Goal: Information Seeking & Learning: Learn about a topic

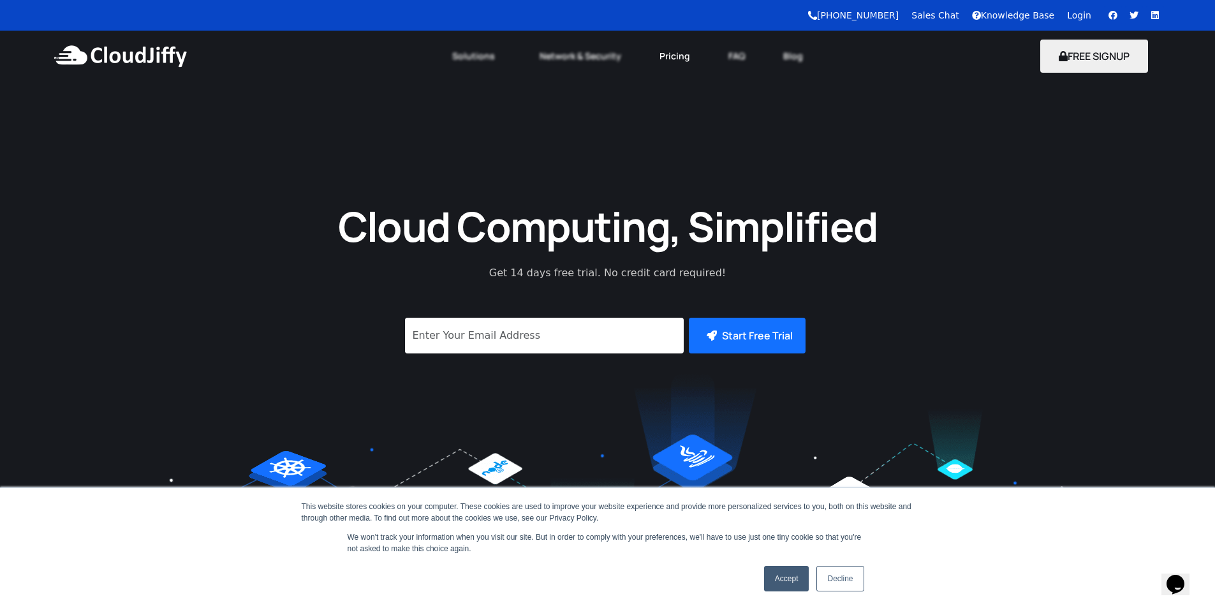
click at [670, 56] on link "Pricing" at bounding box center [674, 56] width 69 height 28
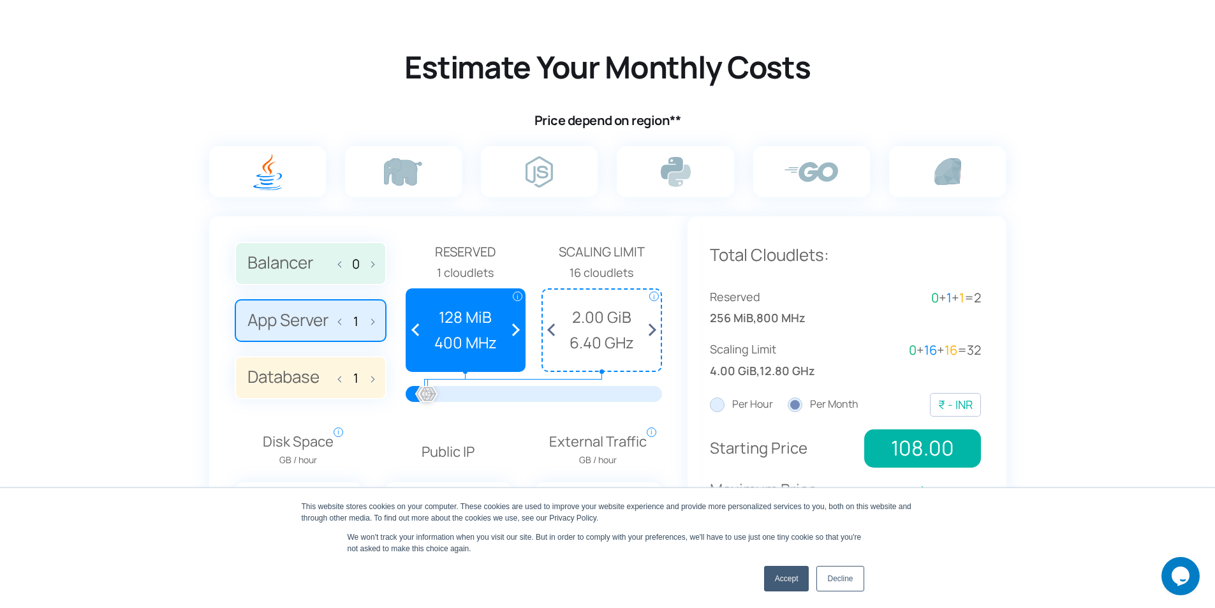
scroll to position [765, 0]
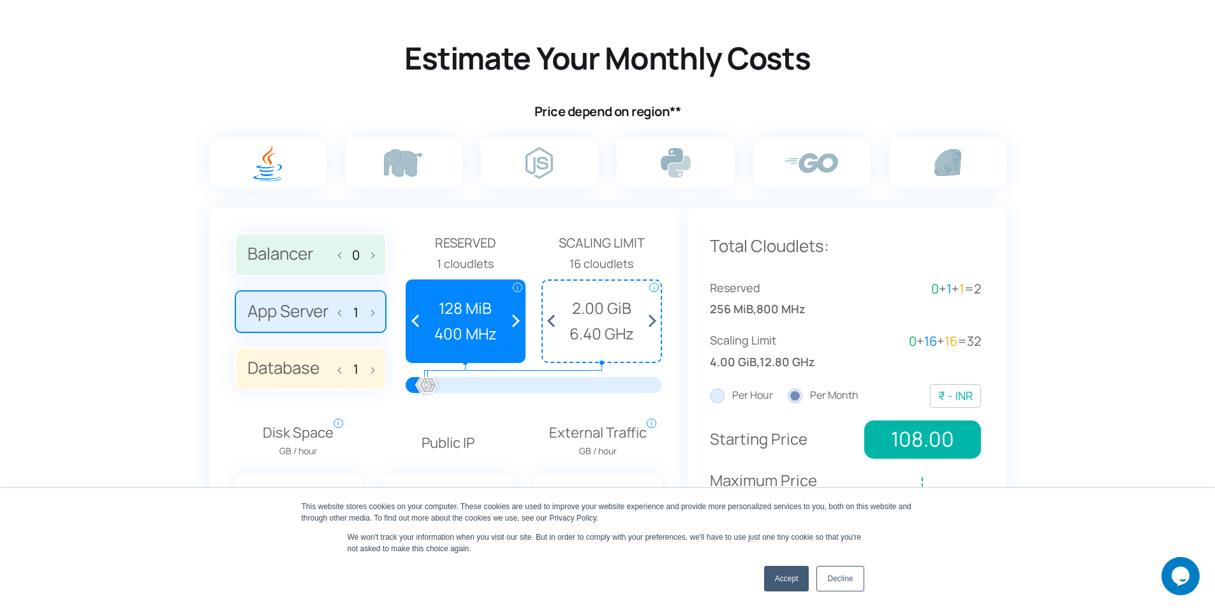
click at [283, 168] on label at bounding box center [267, 162] width 117 height 51
click at [0, 0] on input "radio" at bounding box center [0, 0] width 0 height 0
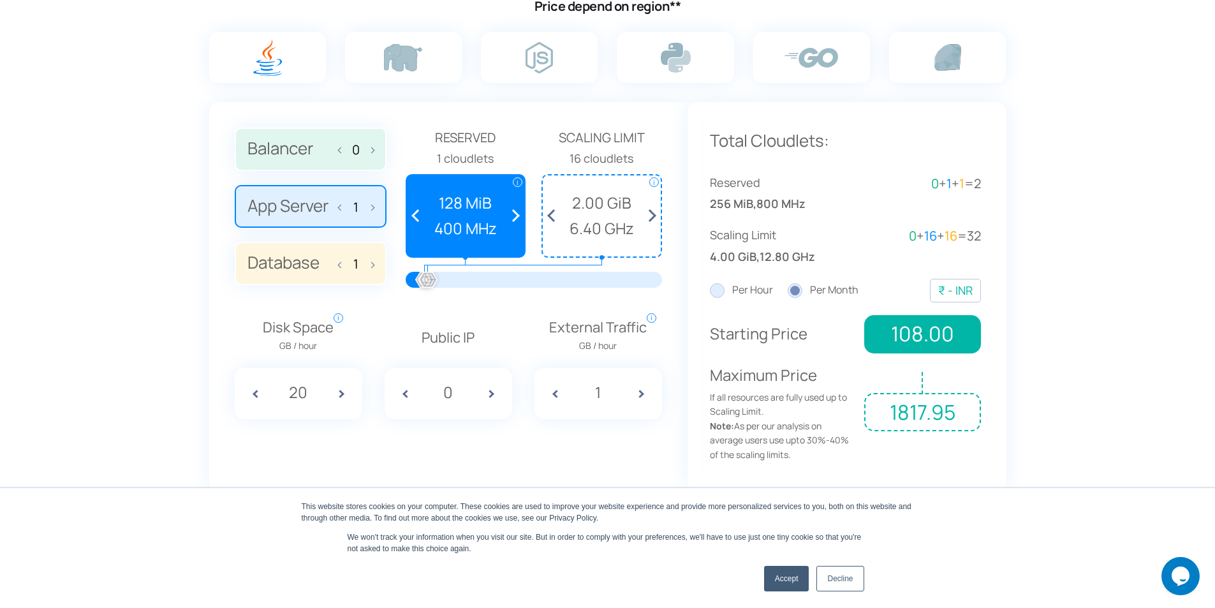
scroll to position [893, 0]
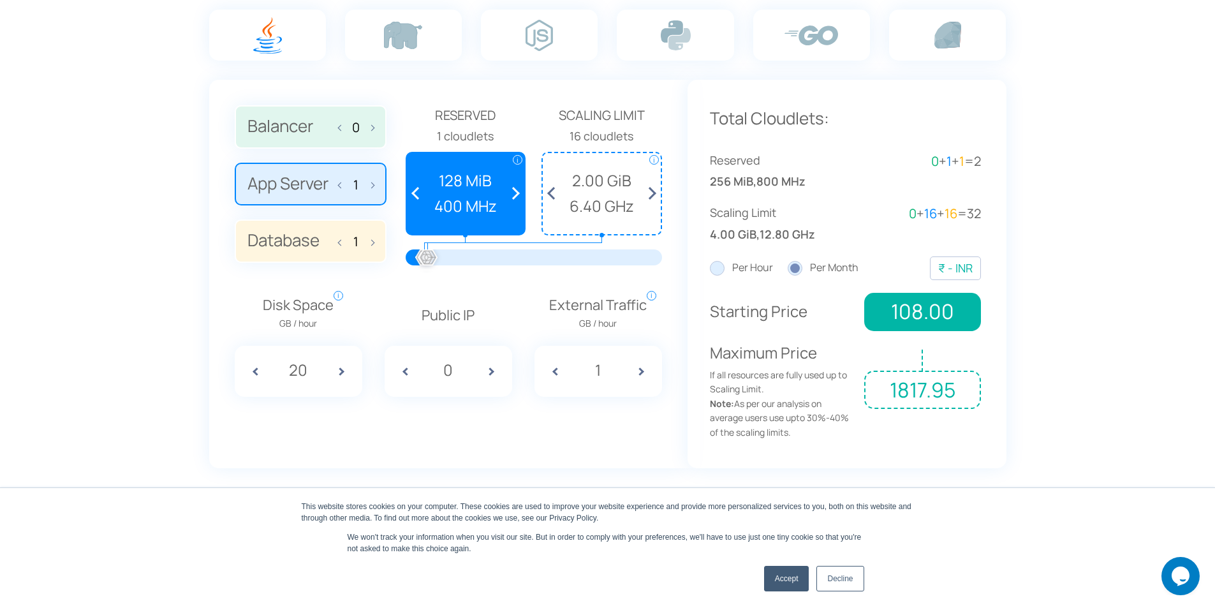
click at [490, 375] on span at bounding box center [496, 371] width 32 height 51
type input "1"
click at [640, 371] on span at bounding box center [646, 371] width 32 height 51
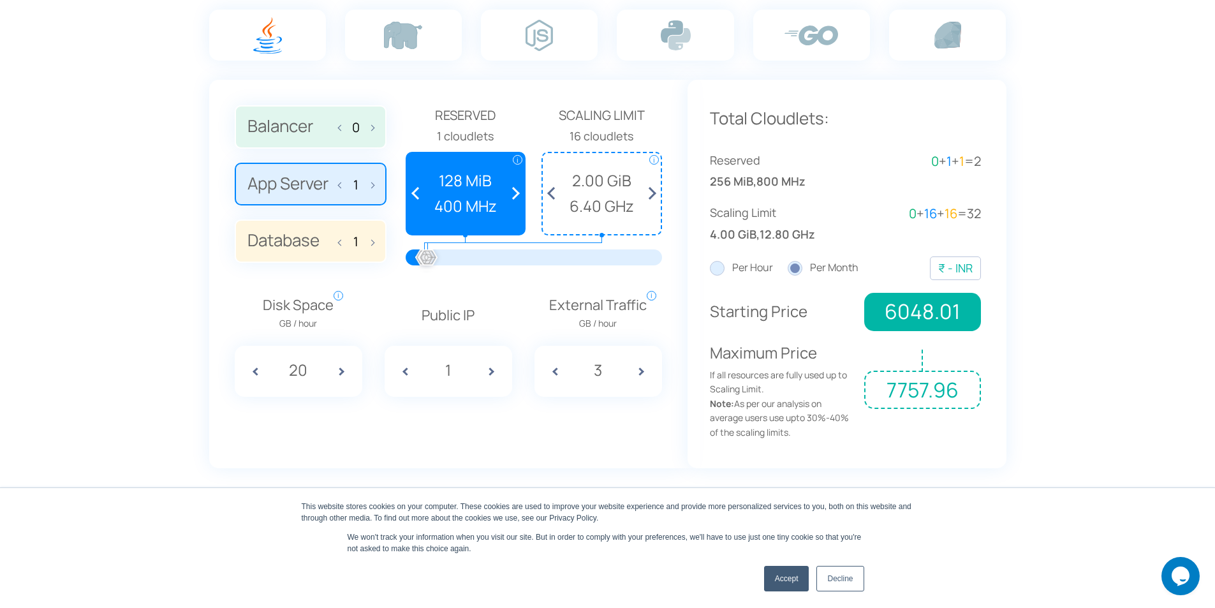
type input "4"
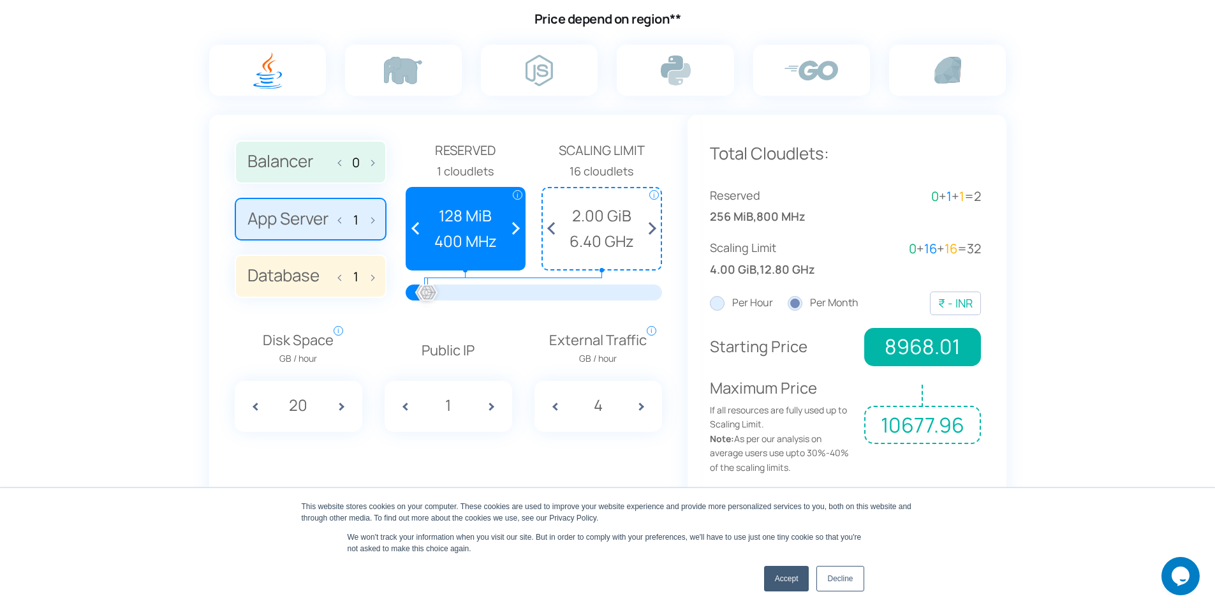
scroll to position [829, 0]
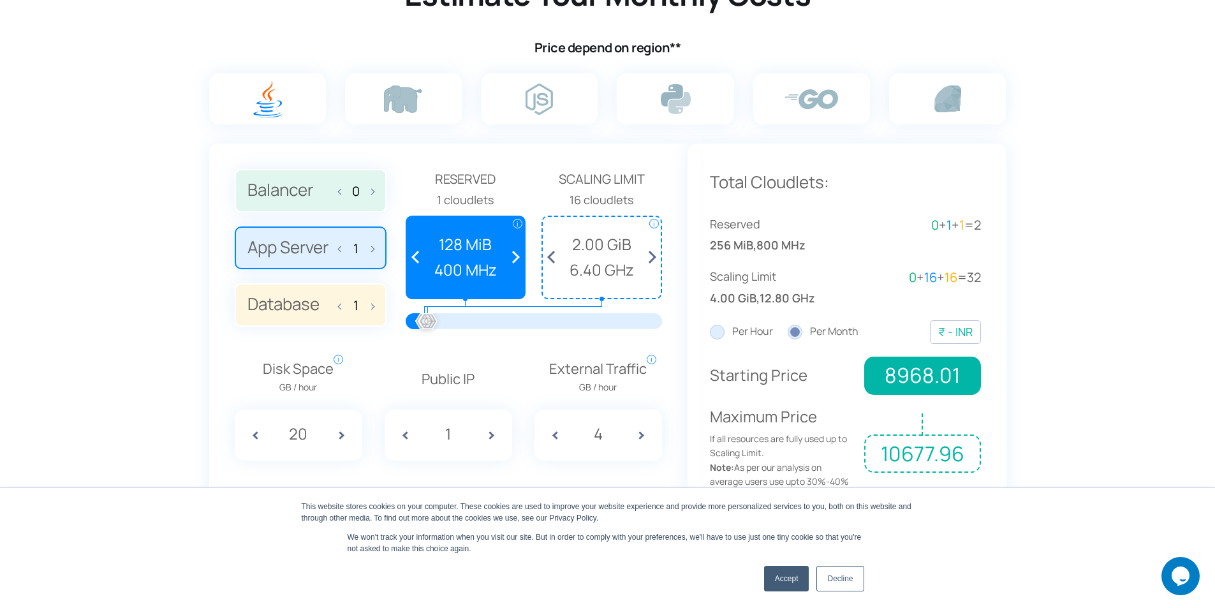
click at [515, 256] on span at bounding box center [513, 257] width 24 height 81
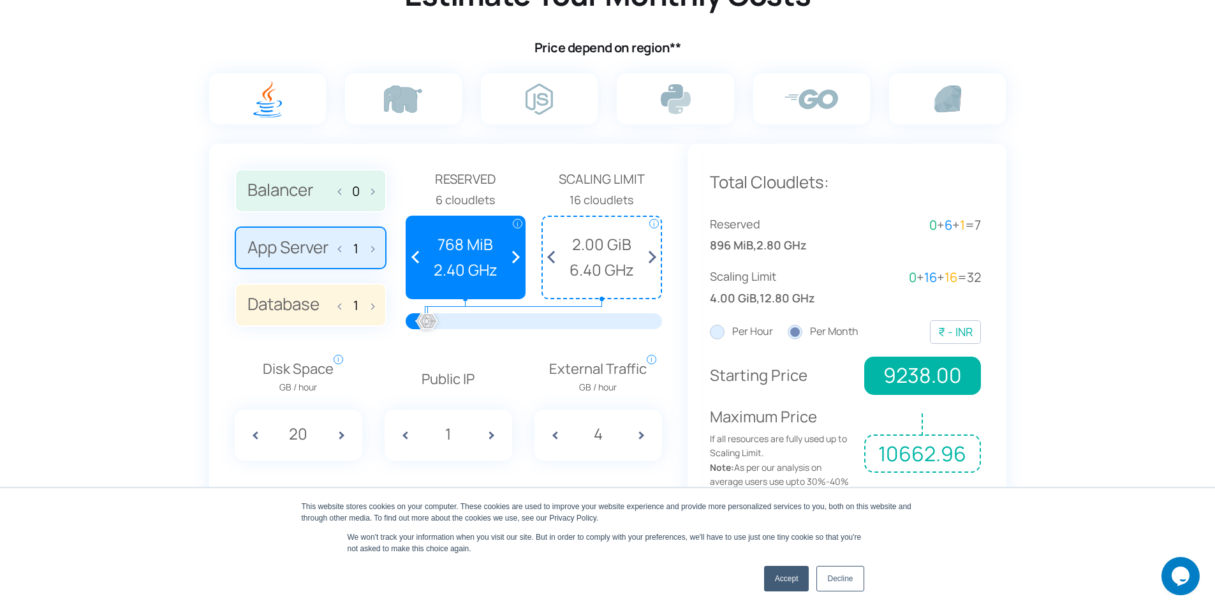
click at [515, 256] on span at bounding box center [513, 257] width 24 height 81
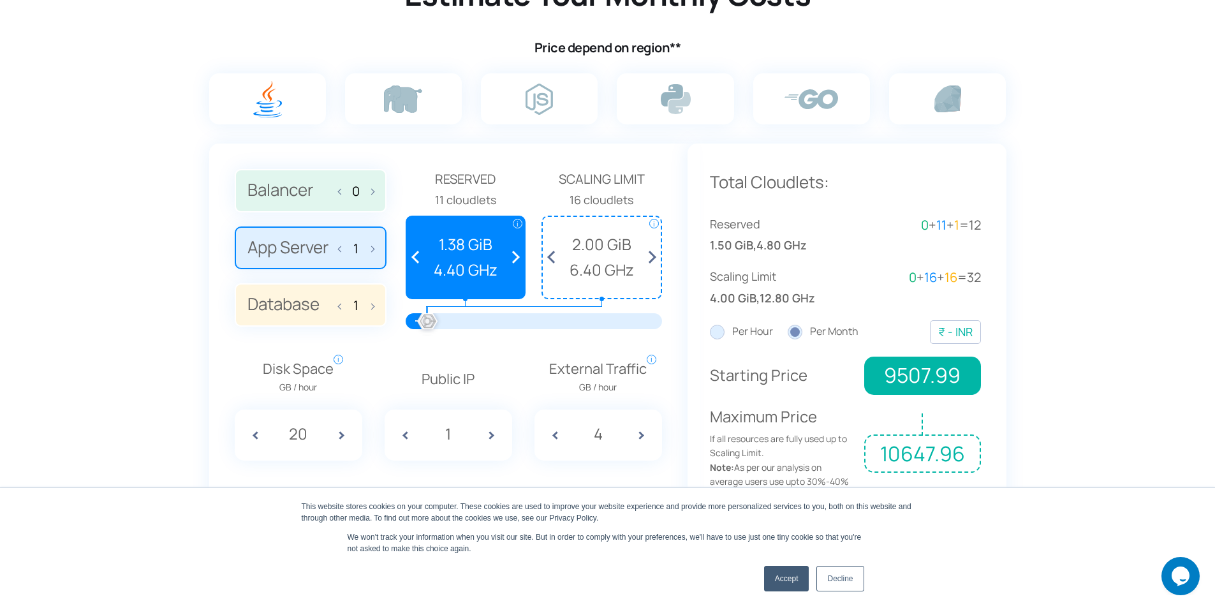
click at [416, 256] on span at bounding box center [419, 257] width 24 height 81
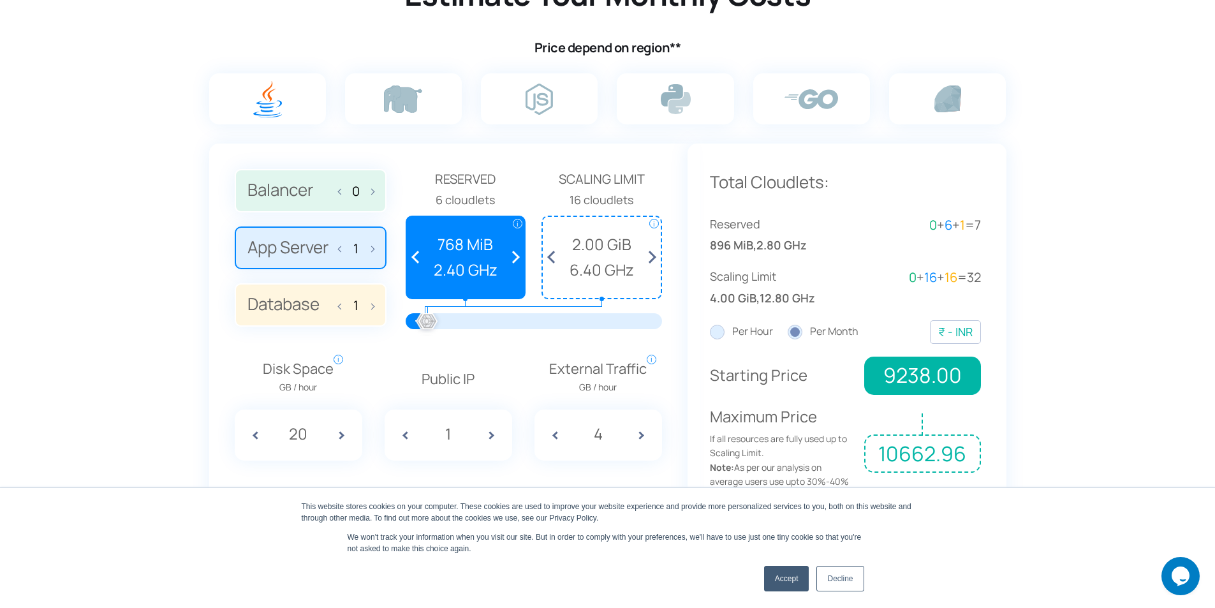
click at [416, 256] on span at bounding box center [419, 257] width 24 height 81
click at [371, 191] on span at bounding box center [369, 190] width 9 height 27
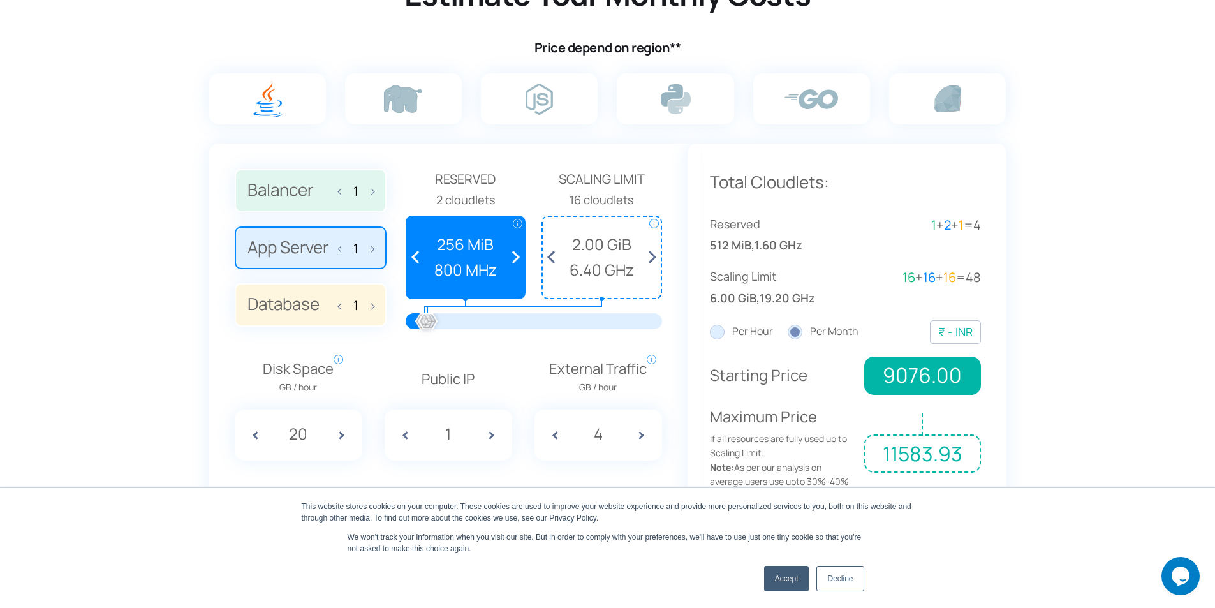
click at [371, 191] on span at bounding box center [369, 190] width 9 height 27
click at [339, 191] on span at bounding box center [343, 190] width 9 height 27
type input "0"
click at [374, 243] on label "App Server 1" at bounding box center [311, 247] width 152 height 43
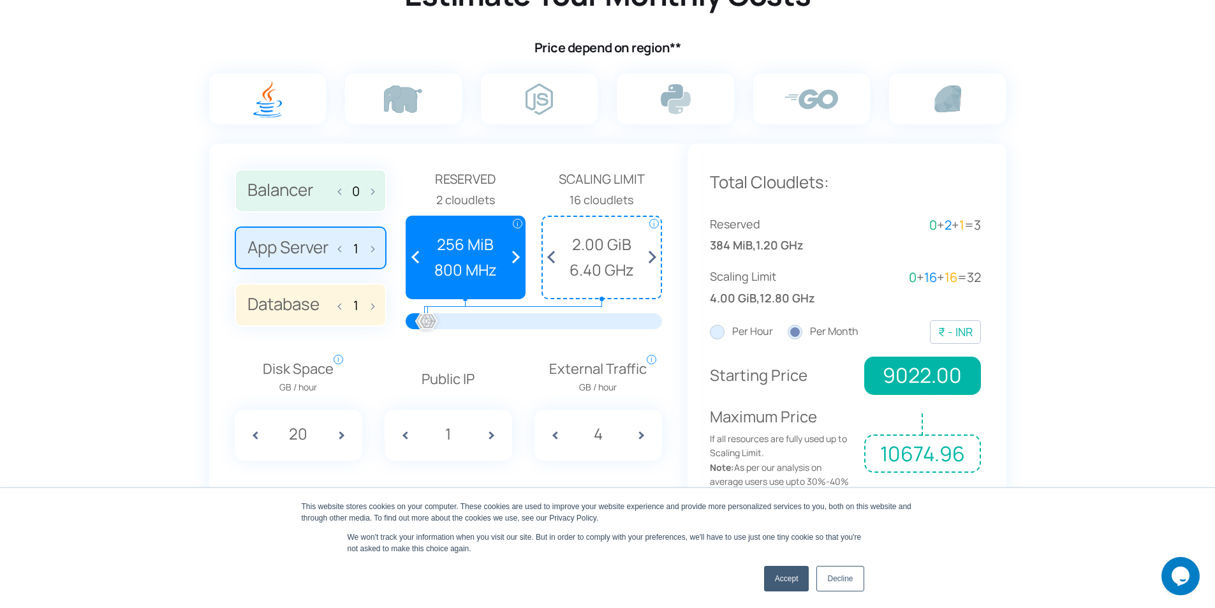
click at [0, 0] on input "App Server 1" at bounding box center [0, 0] width 0 height 0
click at [374, 244] on label "App Server 1" at bounding box center [311, 247] width 152 height 43
click at [0, 0] on input "App Server 1" at bounding box center [0, 0] width 0 height 0
click at [376, 247] on label "App Server 1" at bounding box center [311, 247] width 152 height 43
click at [0, 0] on input "App Server 1" at bounding box center [0, 0] width 0 height 0
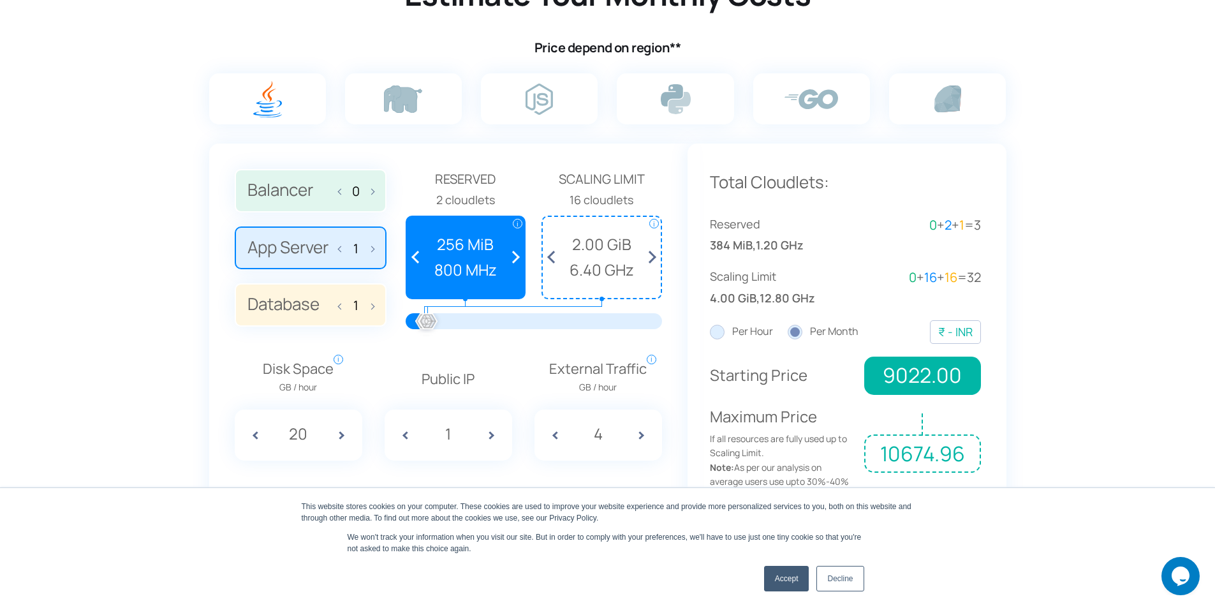
click at [373, 247] on span at bounding box center [369, 247] width 9 height 27
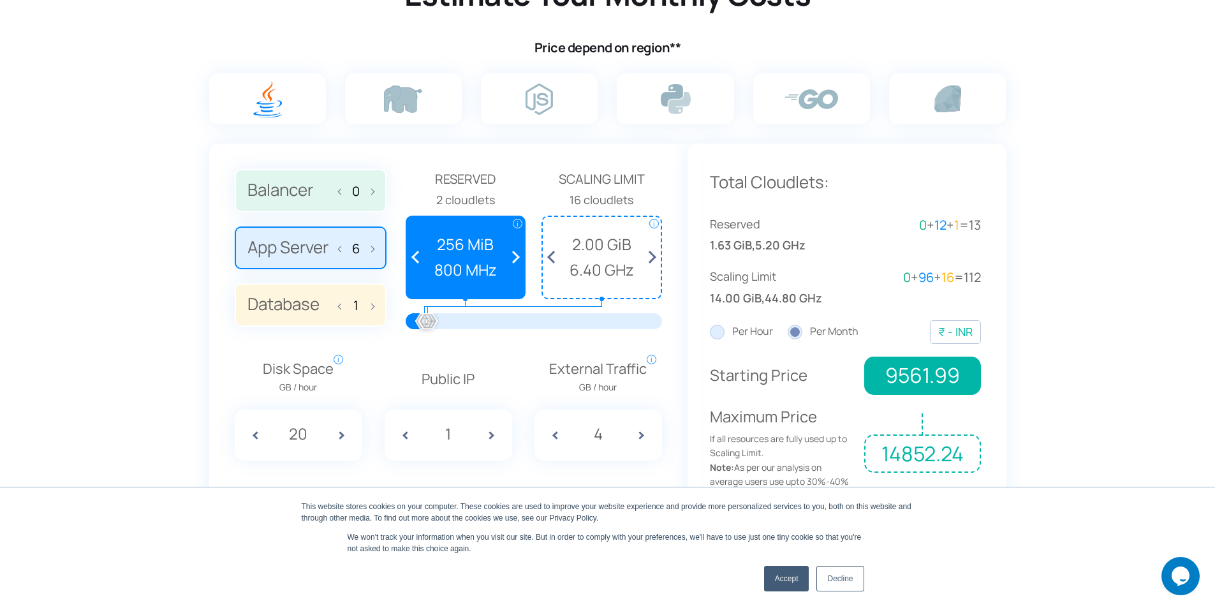
click at [373, 247] on span at bounding box center [369, 247] width 9 height 27
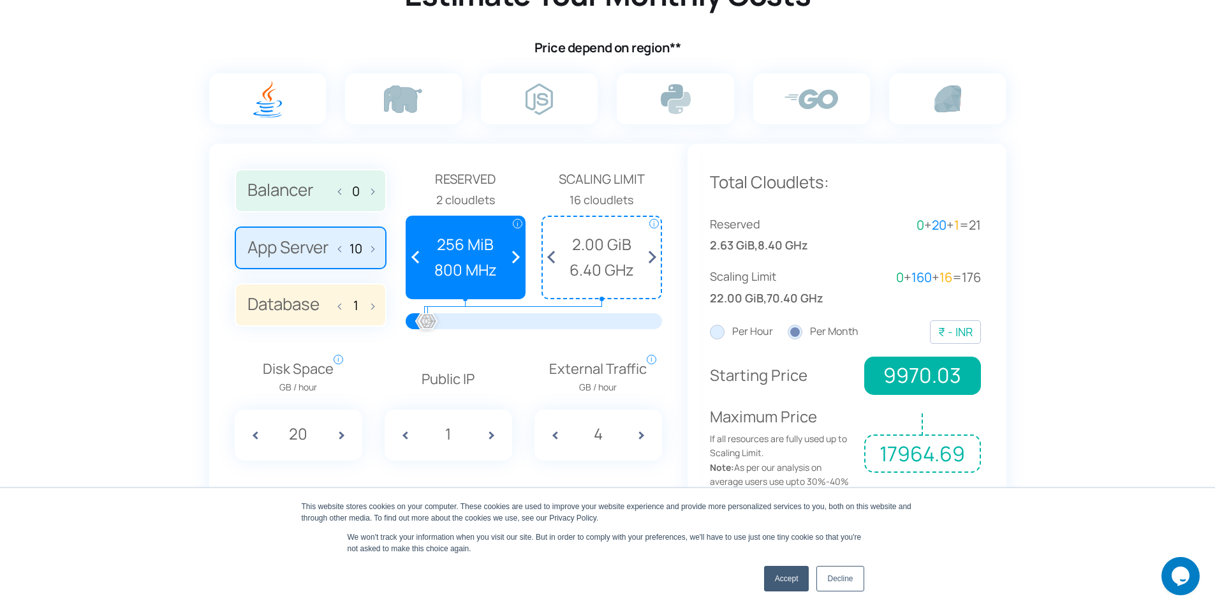
type input "11"
click at [652, 252] on span at bounding box center [649, 257] width 24 height 81
click at [656, 258] on span at bounding box center [649, 257] width 24 height 81
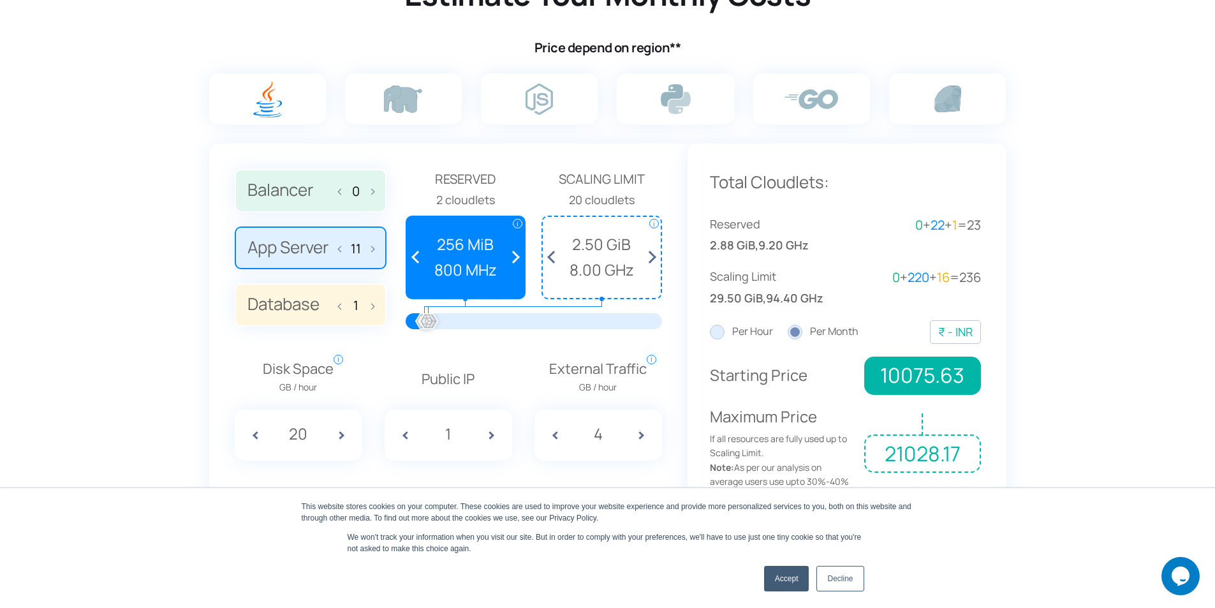
click at [656, 258] on span at bounding box center [649, 257] width 24 height 81
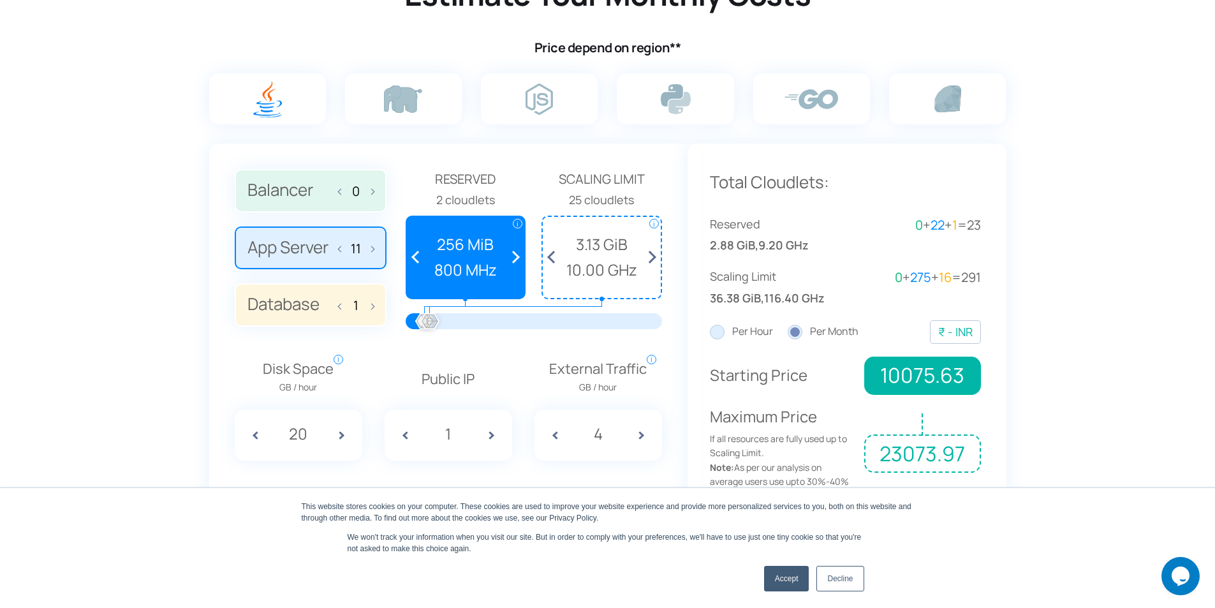
click at [656, 258] on span at bounding box center [649, 257] width 24 height 81
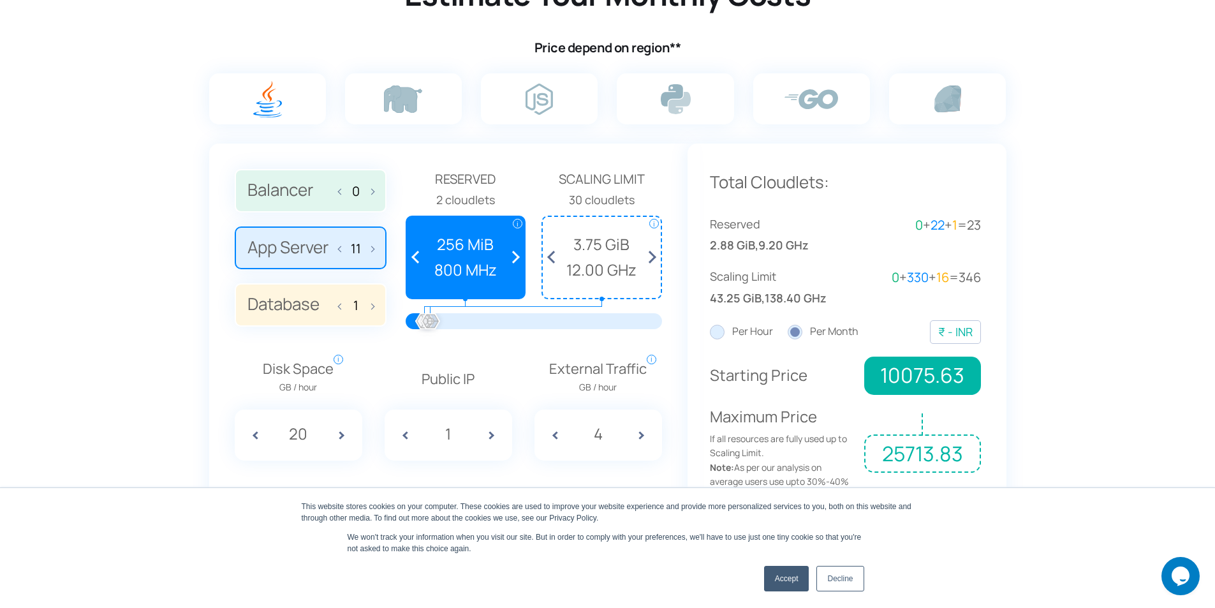
click at [656, 258] on span at bounding box center [649, 257] width 24 height 81
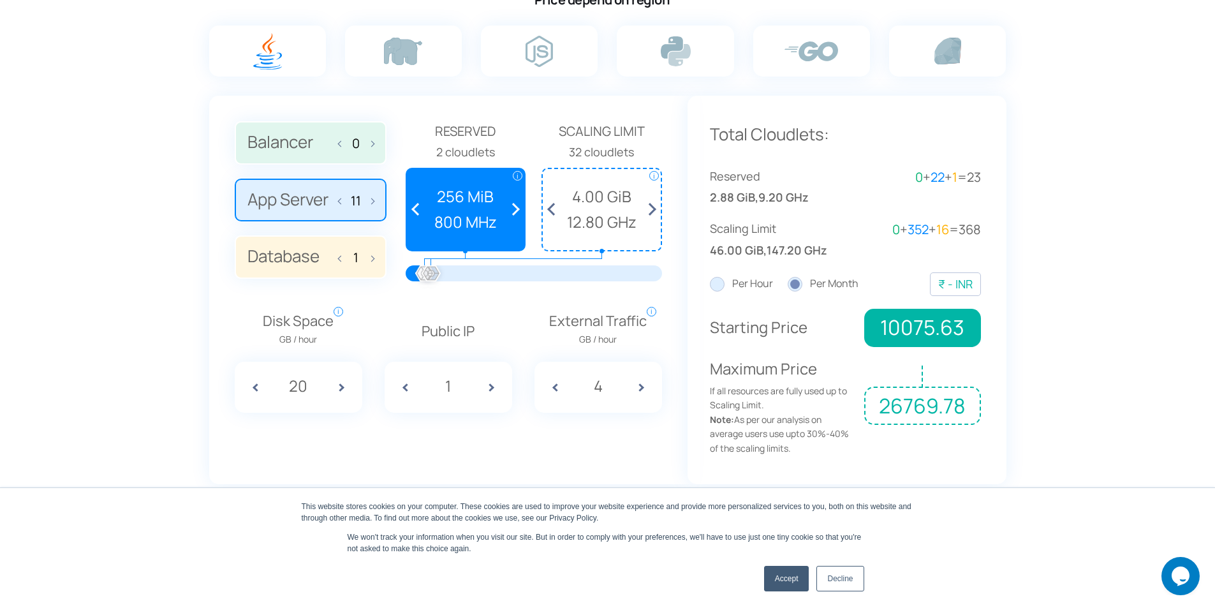
scroll to position [957, 0]
